Goal: Transaction & Acquisition: Purchase product/service

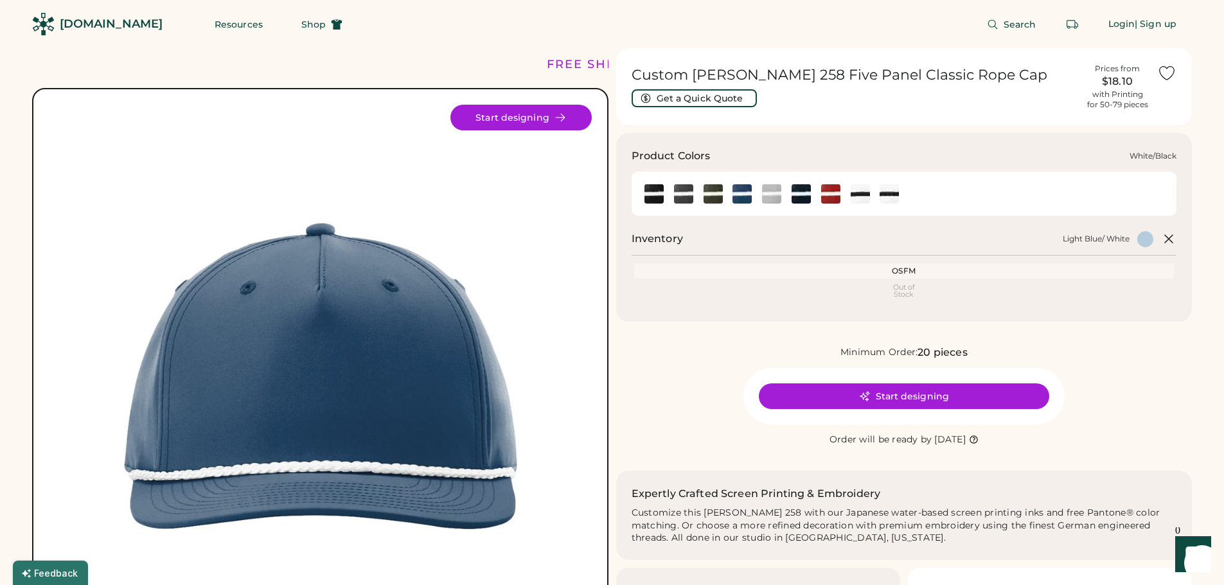
click at [860, 202] on img at bounding box center [859, 193] width 19 height 19
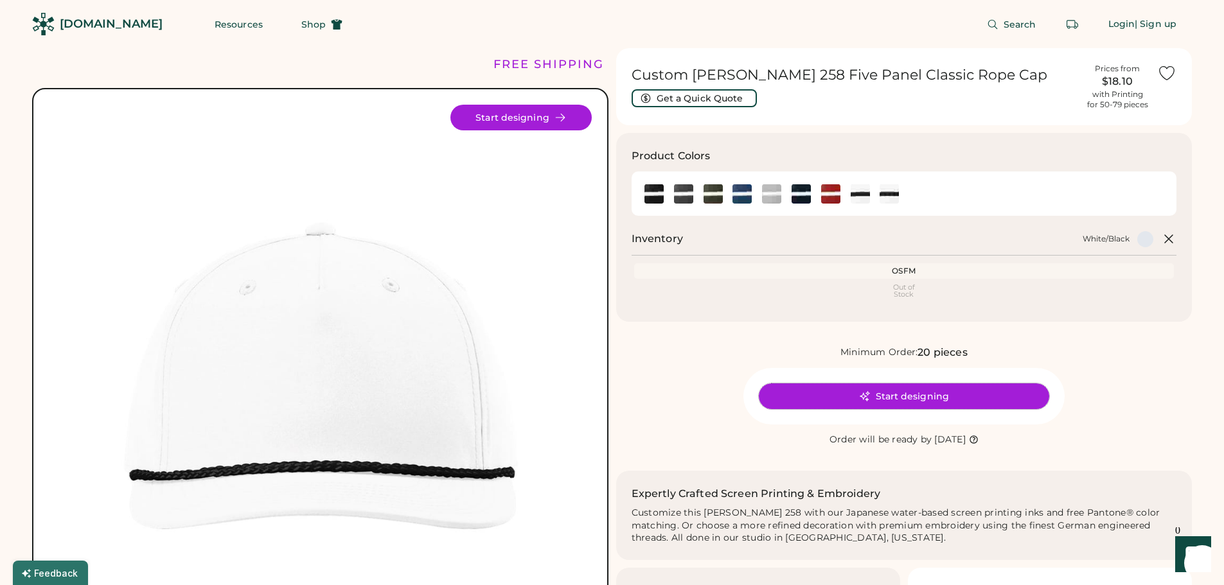
click at [850, 398] on button "Start designing" at bounding box center [904, 396] width 290 height 26
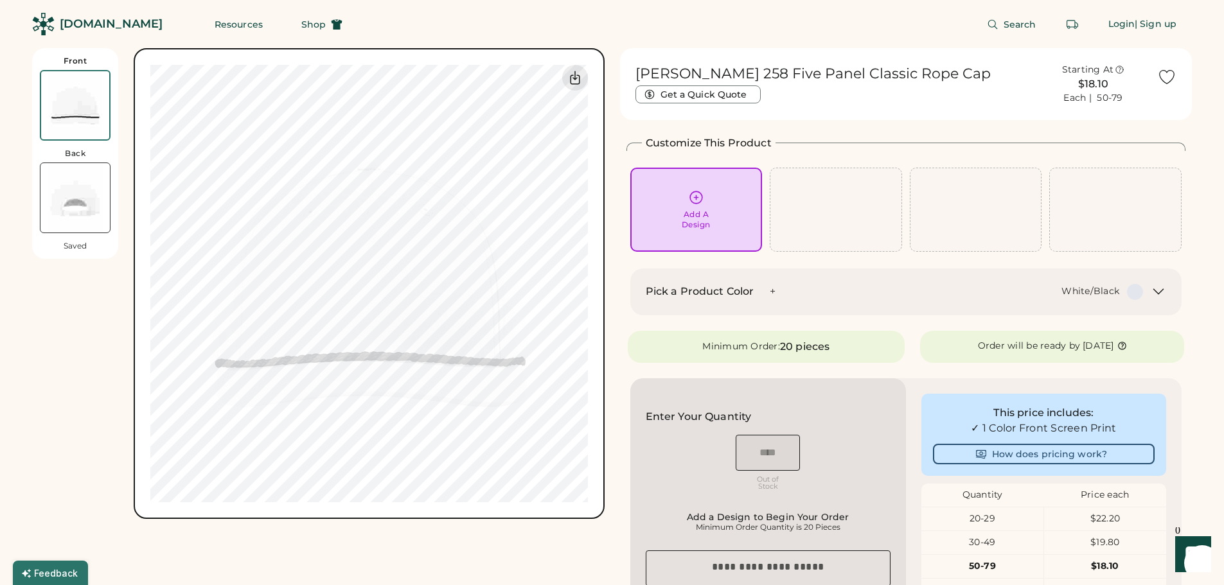
click at [719, 208] on div "Add A Design" at bounding box center [696, 209] width 114 height 40
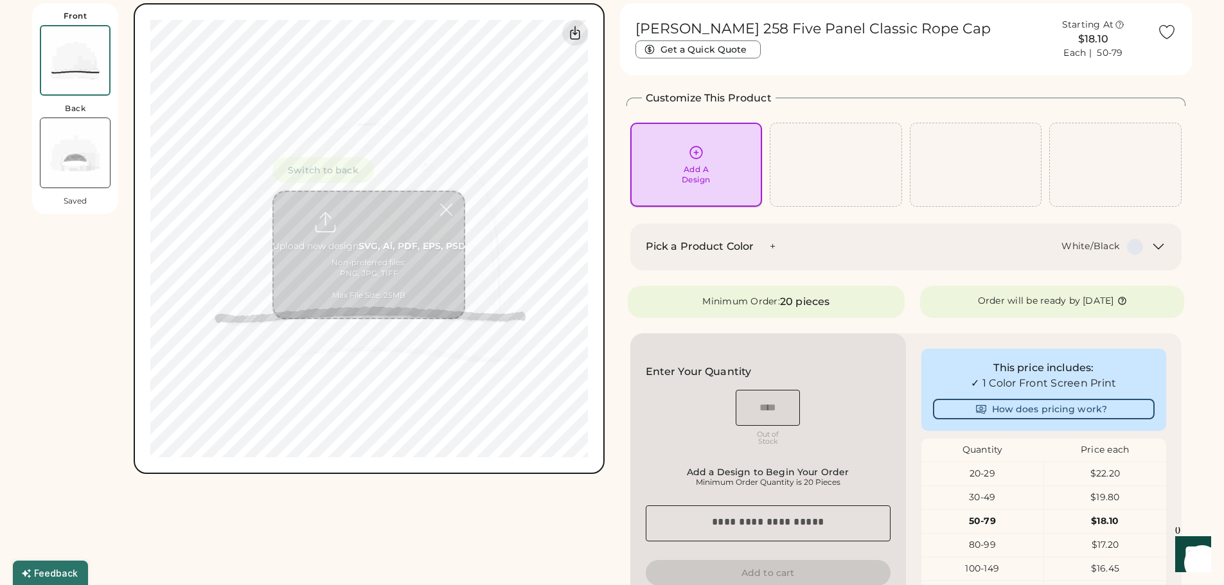
scroll to position [48, 0]
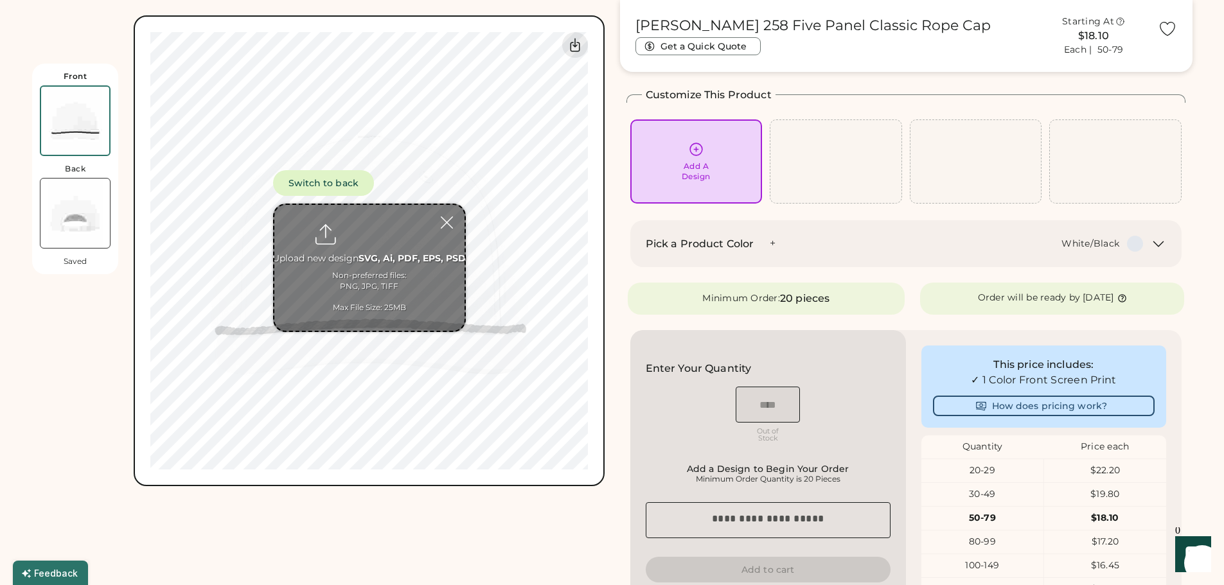
click at [385, 255] on input "file" at bounding box center [369, 268] width 190 height 126
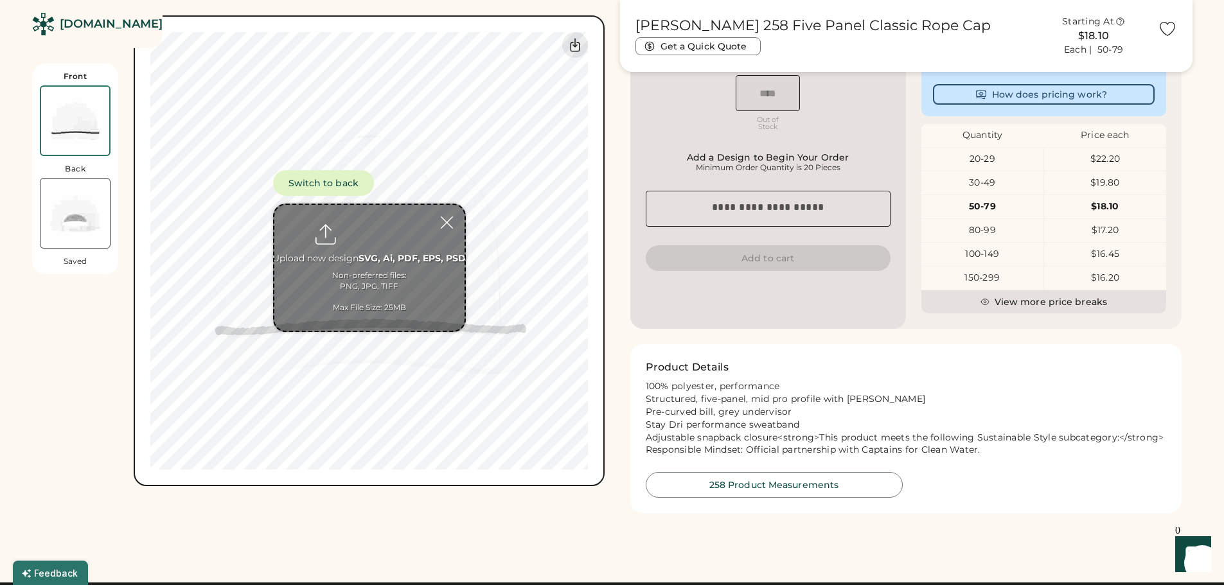
scroll to position [369, 0]
